Goal: Task Accomplishment & Management: Manage account settings

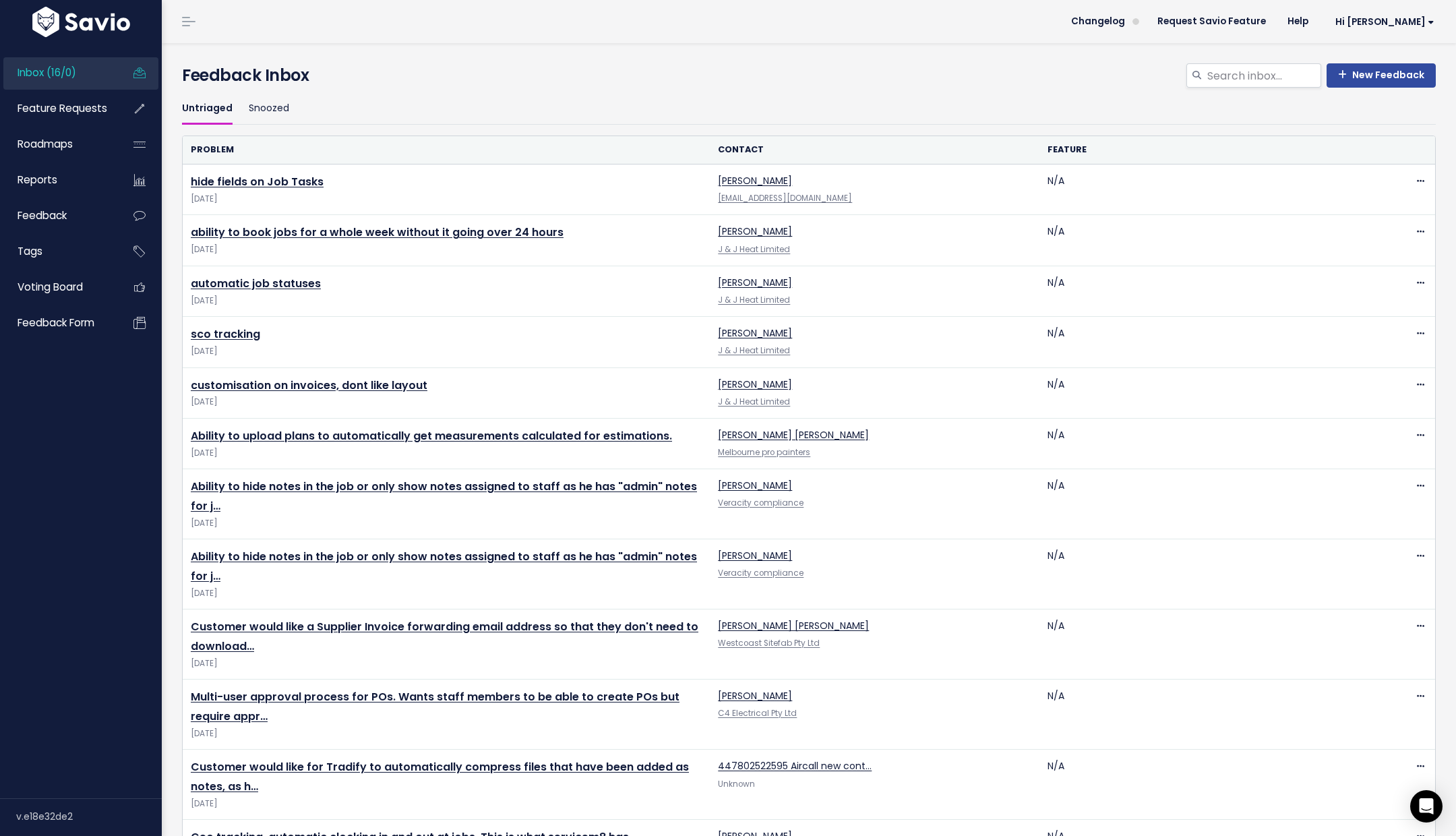
click at [64, 66] on span "Inbox (16/0)" at bounding box center [46, 73] width 58 height 14
